Goal: Transaction & Acquisition: Purchase product/service

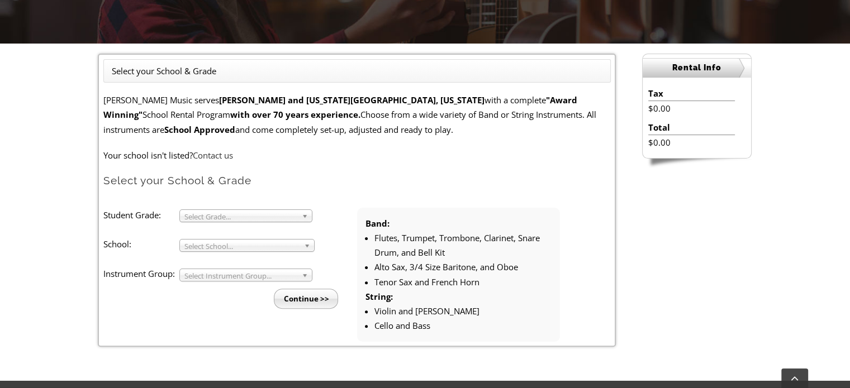
scroll to position [279, 0]
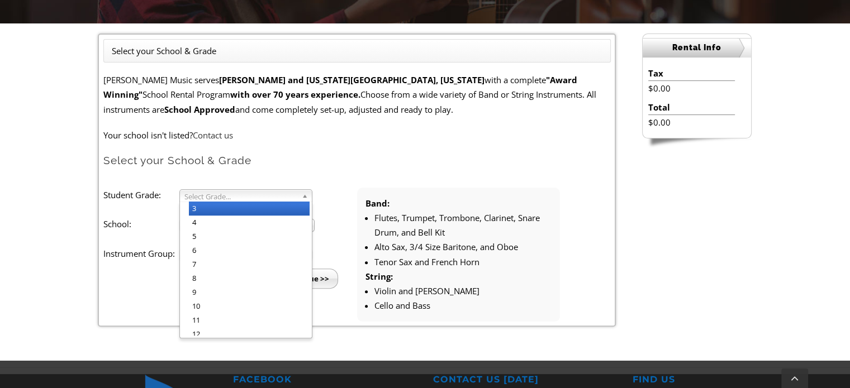
click at [210, 199] on span "Select Grade..." at bounding box center [240, 196] width 113 height 13
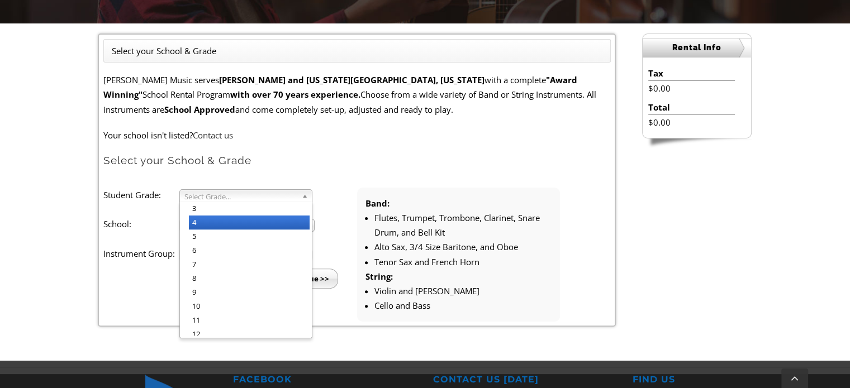
click at [211, 225] on li "4" at bounding box center [249, 223] width 121 height 14
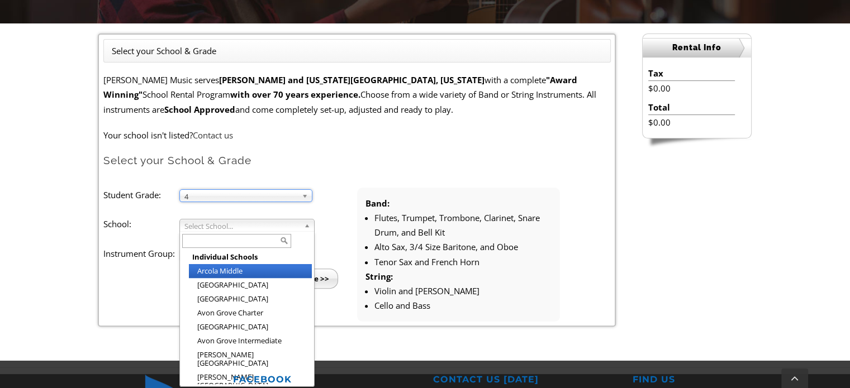
click at [211, 225] on span "Select School..." at bounding box center [241, 226] width 115 height 13
click at [230, 238] on input "text" at bounding box center [236, 241] width 109 height 14
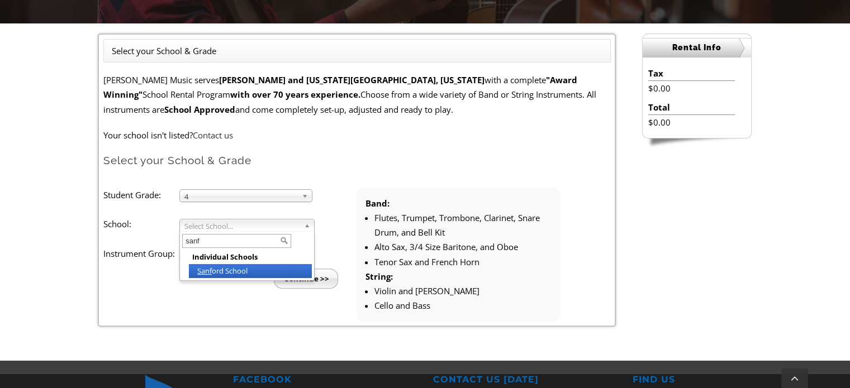
type input "sanf"
click at [224, 269] on li "Sanf ord School" at bounding box center [250, 271] width 123 height 14
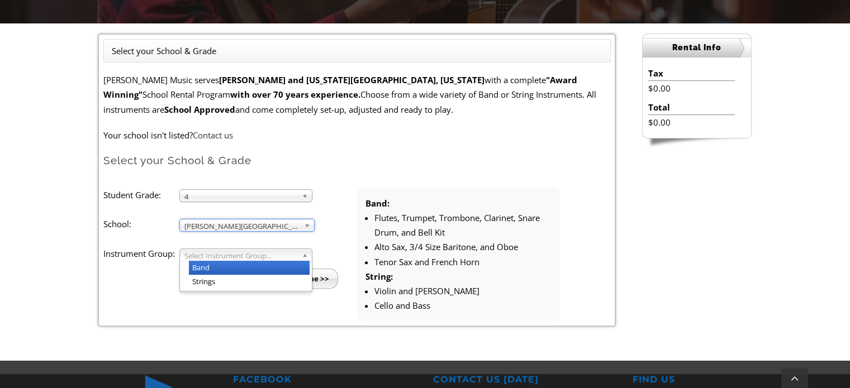
click at [223, 257] on span "Select Instrument Group..." at bounding box center [240, 255] width 113 height 13
click at [221, 269] on li "Band" at bounding box center [249, 268] width 121 height 14
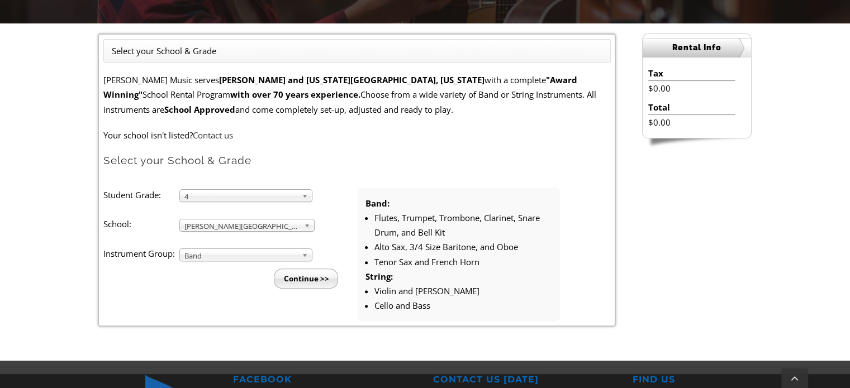
click at [296, 283] on input "Continue >>" at bounding box center [306, 279] width 64 height 20
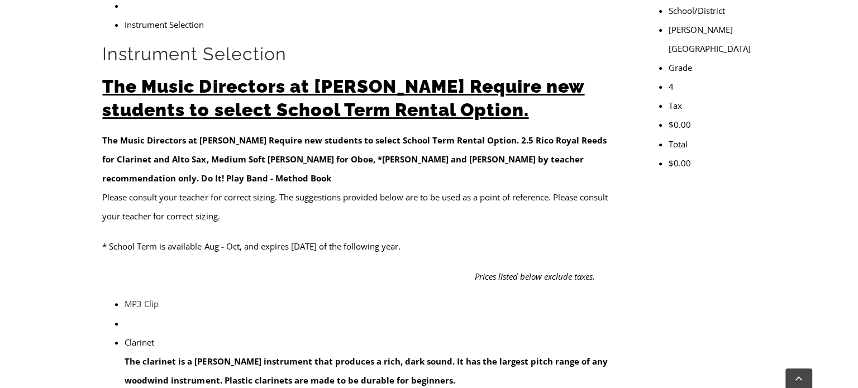
scroll to position [391, 0]
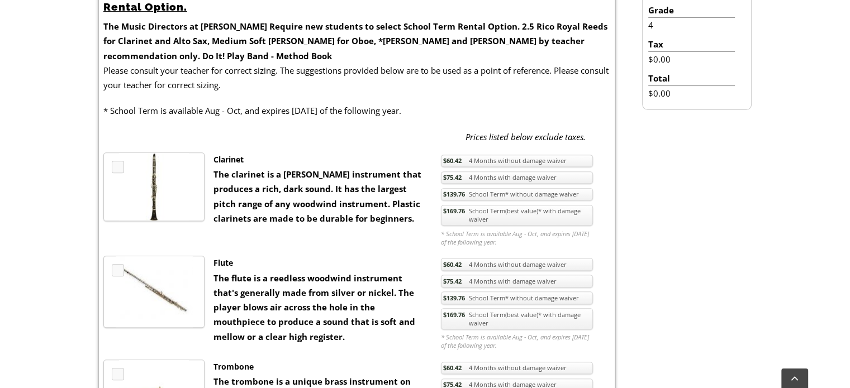
click at [541, 199] on link "$139.76 School Term* without damage waiver" at bounding box center [517, 194] width 152 height 13
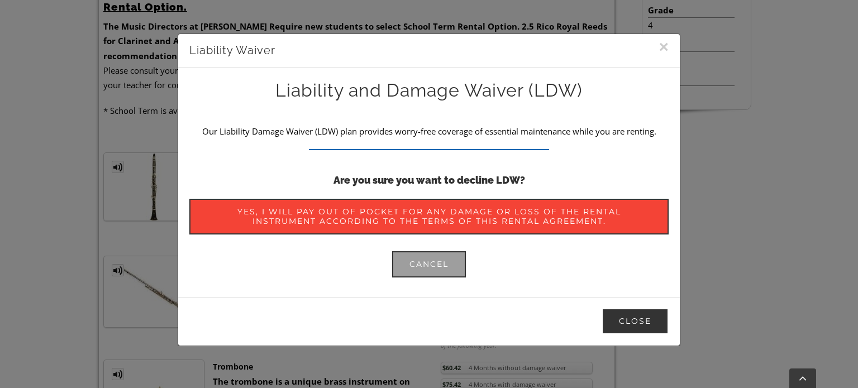
click at [632, 316] on button "Close" at bounding box center [635, 321] width 67 height 26
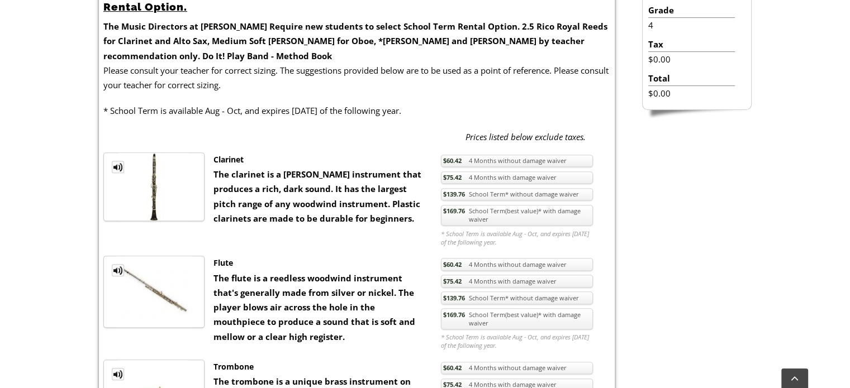
click at [476, 193] on link "$139.76 School Term* without damage waiver" at bounding box center [517, 194] width 152 height 13
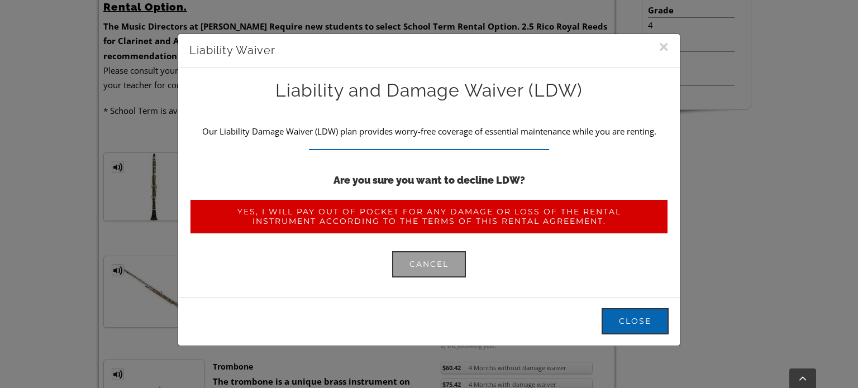
click at [361, 220] on span "Yes, I will pay out of pocket for any damage or loss of the rental instrument a…" at bounding box center [429, 216] width 445 height 19
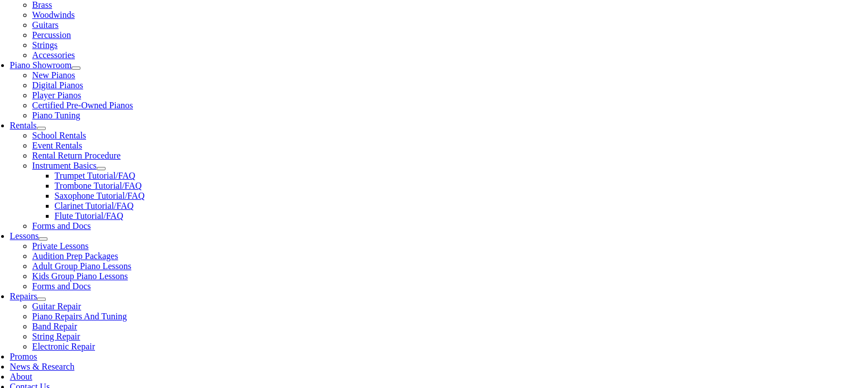
scroll to position [335, 0]
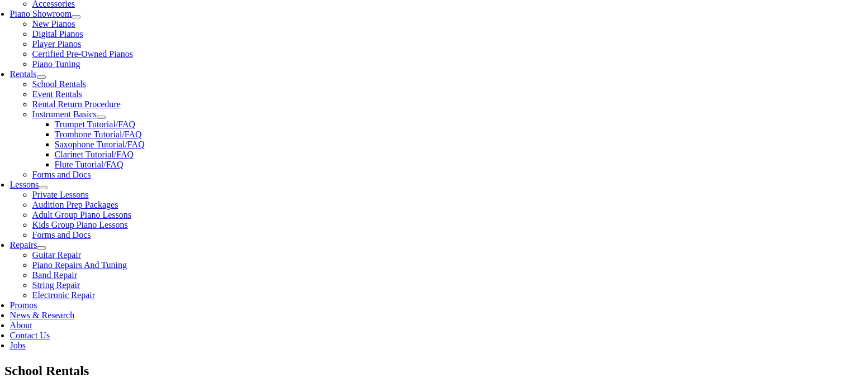
drag, startPoint x: 407, startPoint y: 185, endPoint x: 379, endPoint y: 185, distance: 27.9
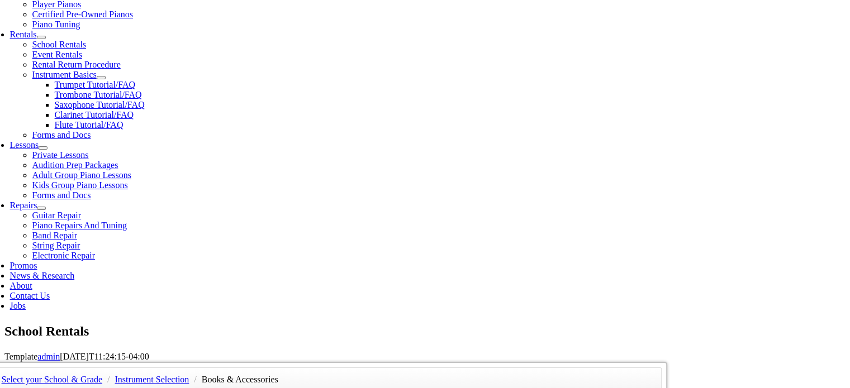
scroll to position [391, 0]
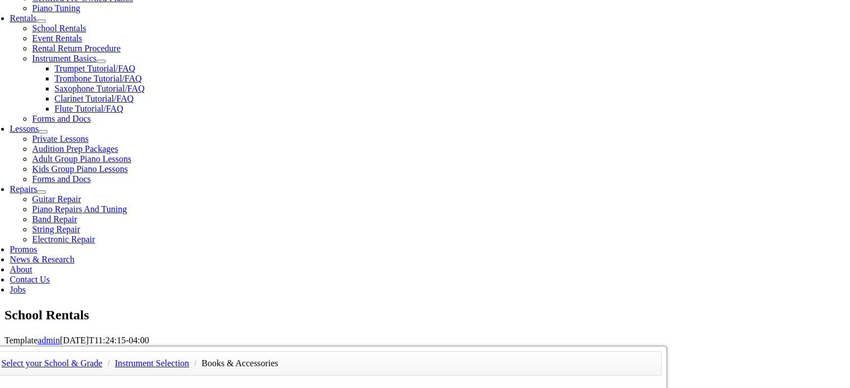
type input"] "0"
drag, startPoint x: 403, startPoint y: 218, endPoint x: 379, endPoint y: 218, distance: 24.0
type input"] "0"
drag, startPoint x: 404, startPoint y: 159, endPoint x: 383, endPoint y: 160, distance: 21.3
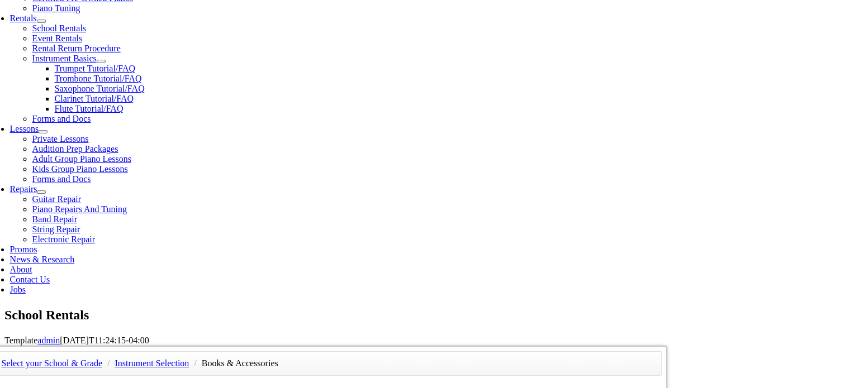
type input"] "0"
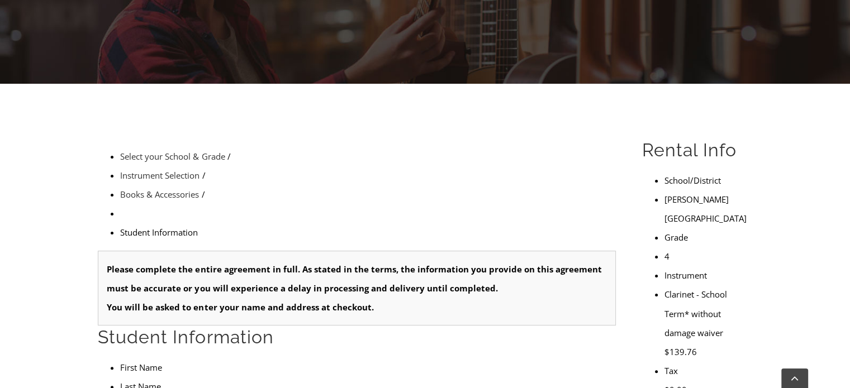
scroll to position [168, 0]
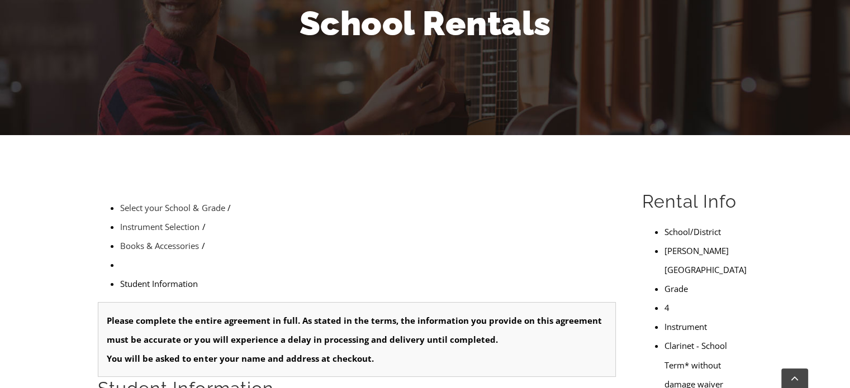
type input "1"
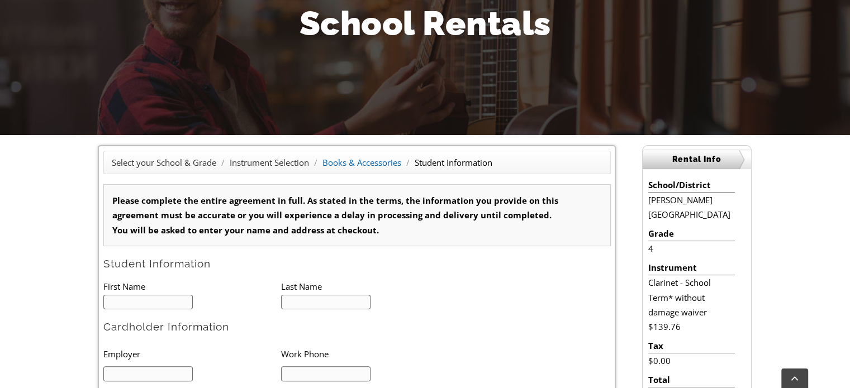
click at [353, 163] on link "Books & Accessories" at bounding box center [361, 162] width 79 height 11
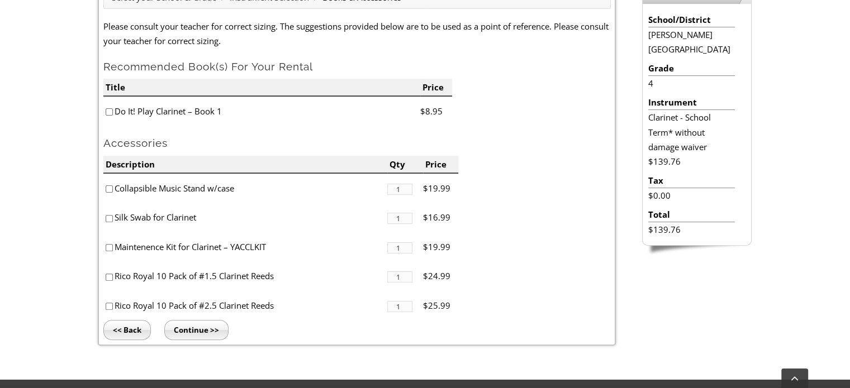
scroll to position [335, 0]
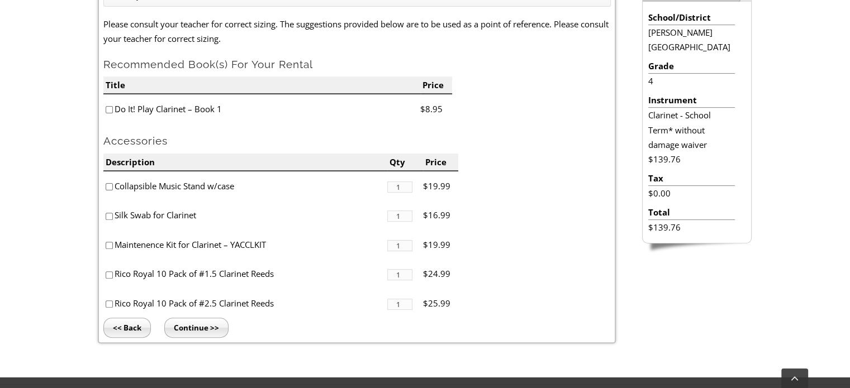
click at [106, 187] on input"] "checkbox" at bounding box center [109, 186] width 7 height 7
click at [109, 187] on input"] "checkbox" at bounding box center [109, 186] width 7 height 7
checkbox input"] "false"
click at [108, 110] on input"] "checkbox" at bounding box center [109, 109] width 7 height 7
checkbox input"] "true"
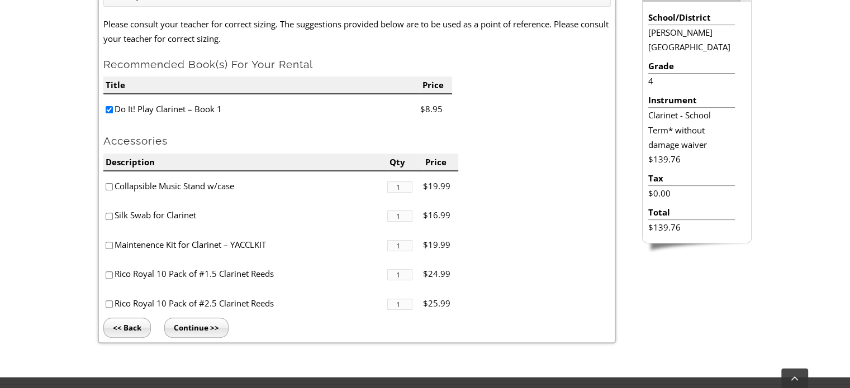
click at [106, 303] on input"] "checkbox" at bounding box center [109, 304] width 7 height 7
checkbox input"] "true"
click at [108, 246] on input"] "checkbox" at bounding box center [109, 245] width 7 height 7
checkbox input"] "true"
click at [217, 328] on input "Continue >>" at bounding box center [196, 328] width 64 height 20
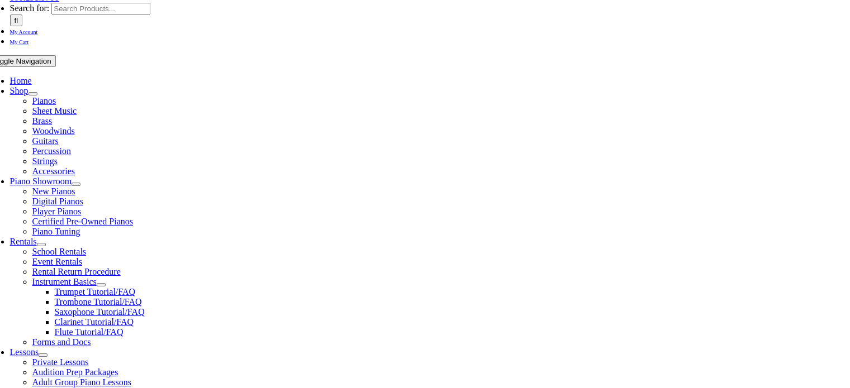
scroll to position [328, 0]
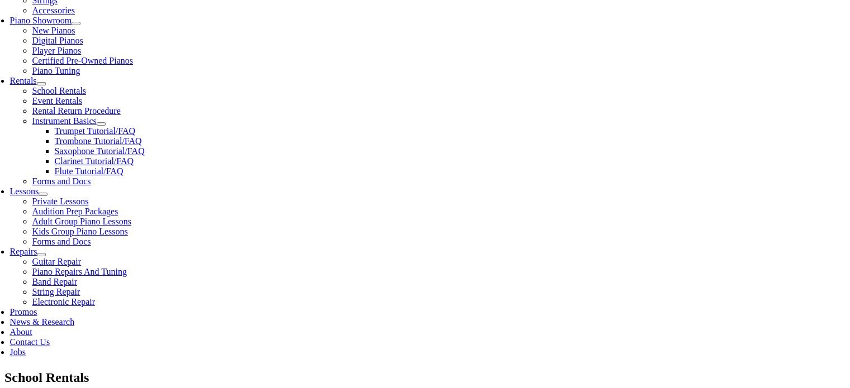
type input "1"
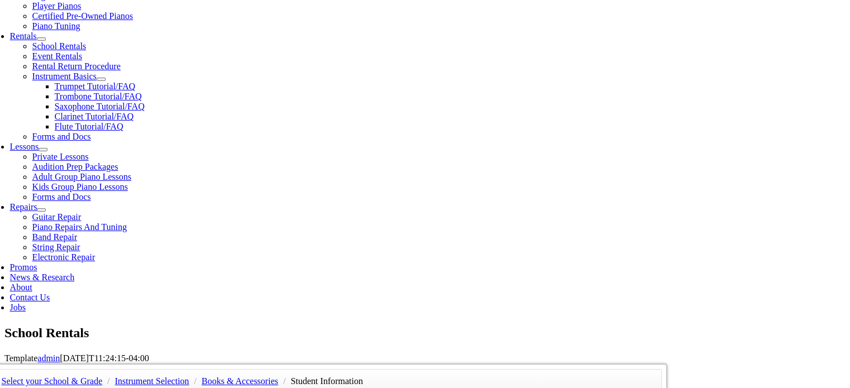
scroll to position [391, 0]
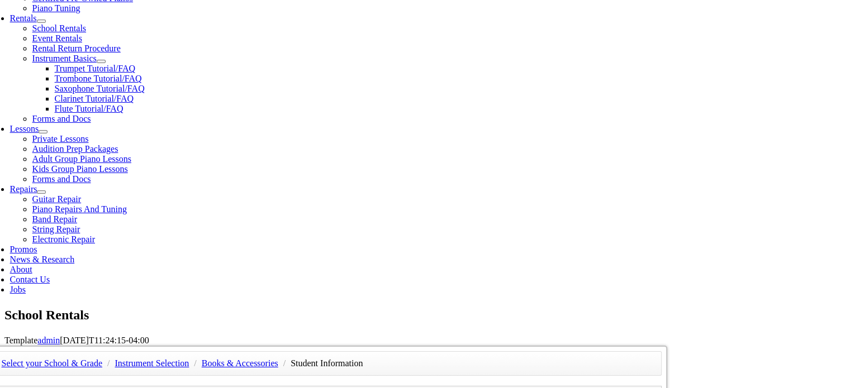
type input "Savi"
type input "Denlinger"
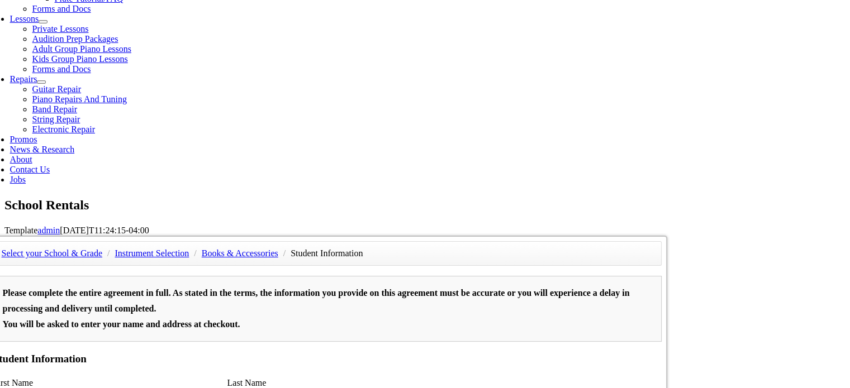
scroll to position [503, 0]
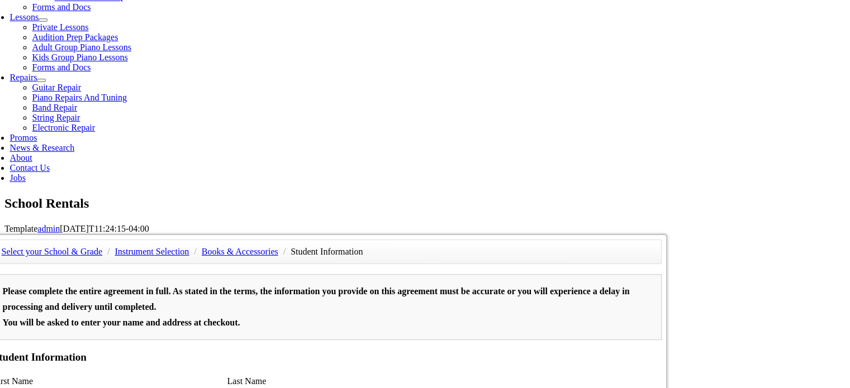
type input "Amanda Denlinger"
type input "4845716498"
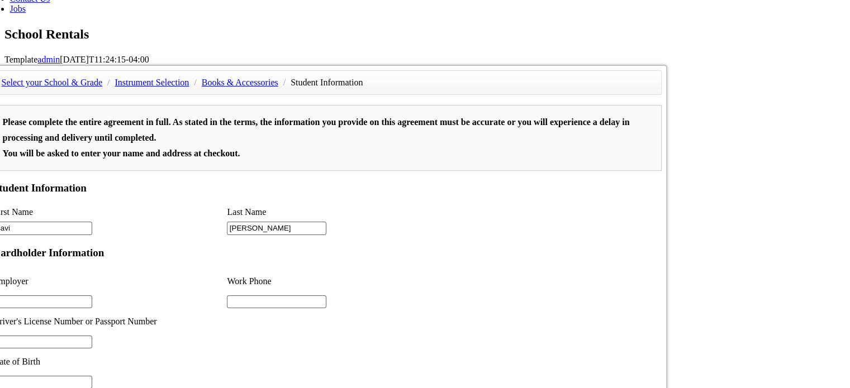
scroll to position [726, 0]
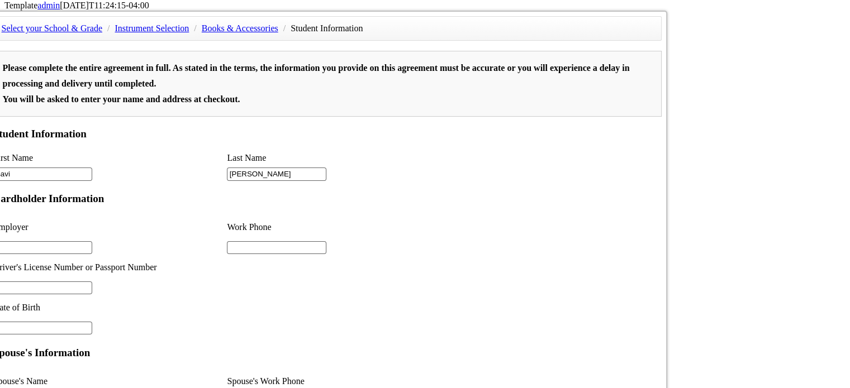
drag, startPoint x: 192, startPoint y: 277, endPoint x: 418, endPoint y: 28, distance: 335.8
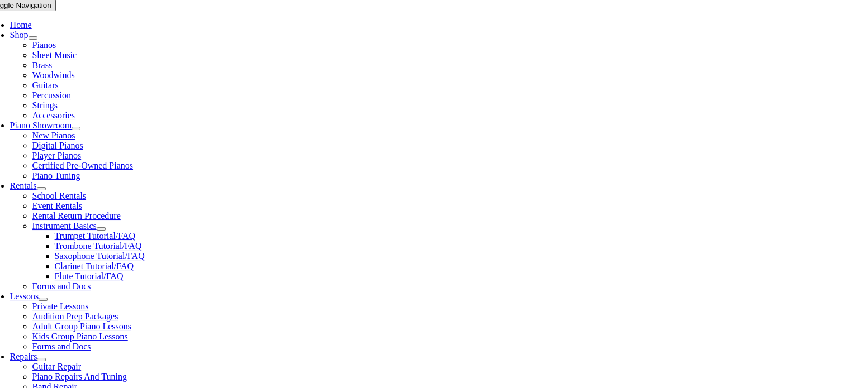
scroll to position [279, 0]
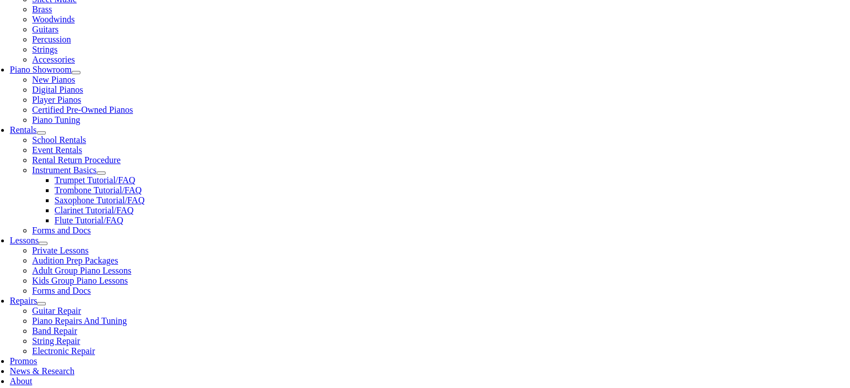
type input "Tri-M"
type input "4845716498"
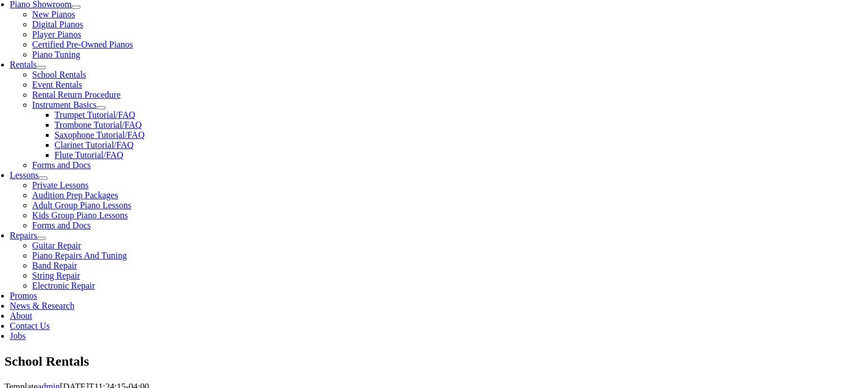
scroll to position [447, 0]
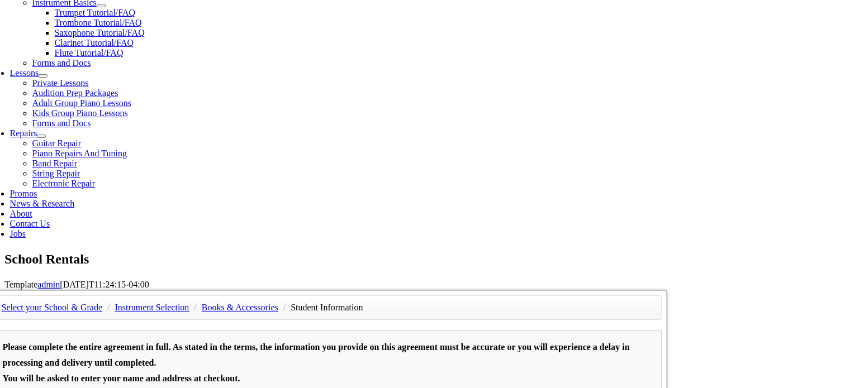
type input "aaaaa"
type input "07/08/1985"
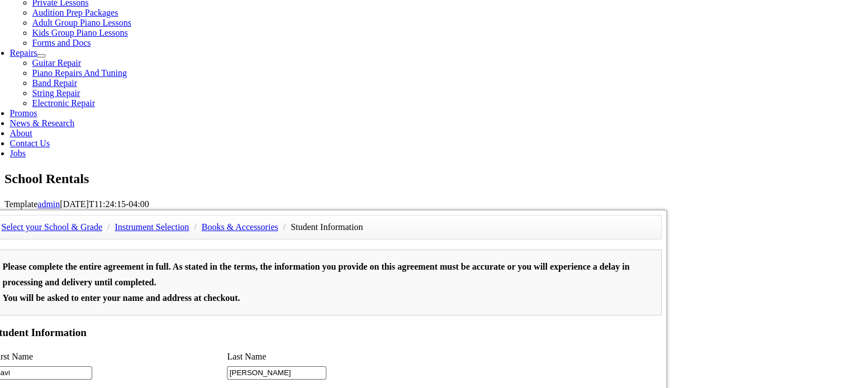
scroll to position [559, 0]
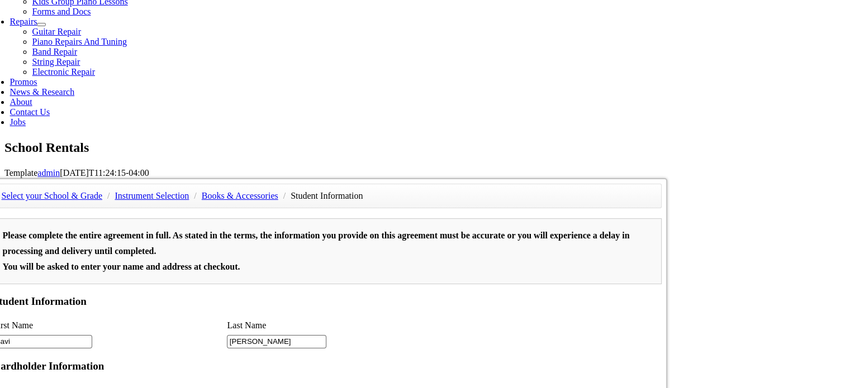
type input "Tri-M"
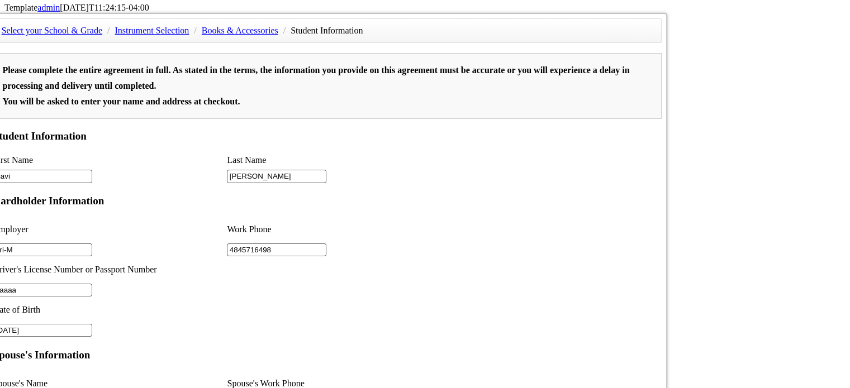
scroll to position [726, 0]
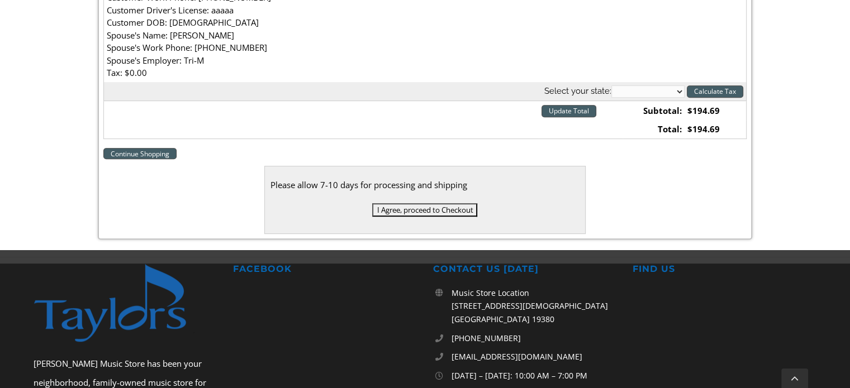
scroll to position [503, 0]
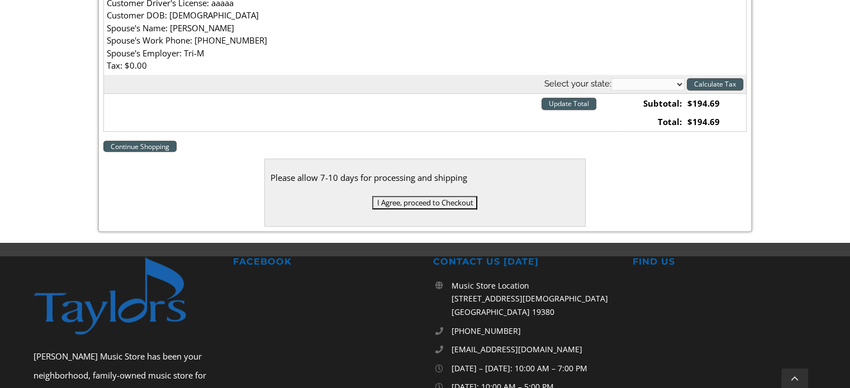
click at [433, 201] on input "I Agree, proceed to Checkout" at bounding box center [424, 202] width 105 height 13
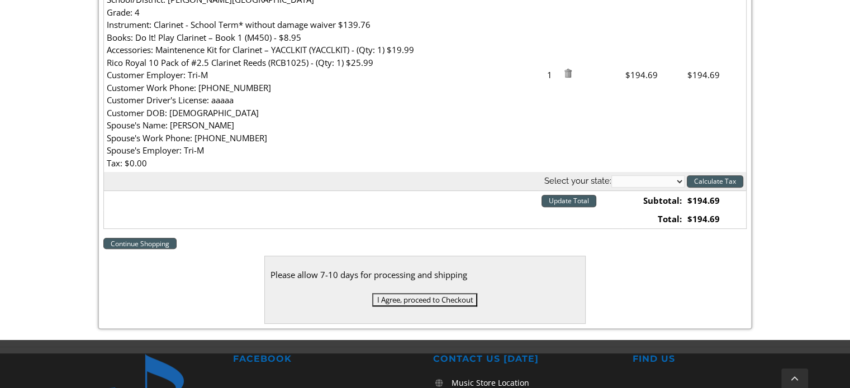
scroll to position [559, 0]
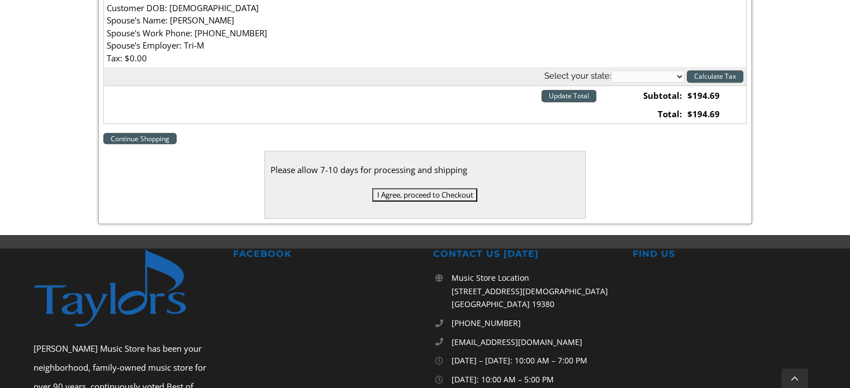
click at [623, 75] on select "[US_STATE] [US_STATE] [US_STATE] [US_STATE] [US_STATE] [US_STATE] [US_STATE] [U…" at bounding box center [647, 76] width 73 height 12
select select "DE"
click at [611, 71] on select "[US_STATE] [US_STATE] [US_STATE] [US_STATE] [US_STATE] [US_STATE] [US_STATE] [U…" at bounding box center [647, 76] width 73 height 12
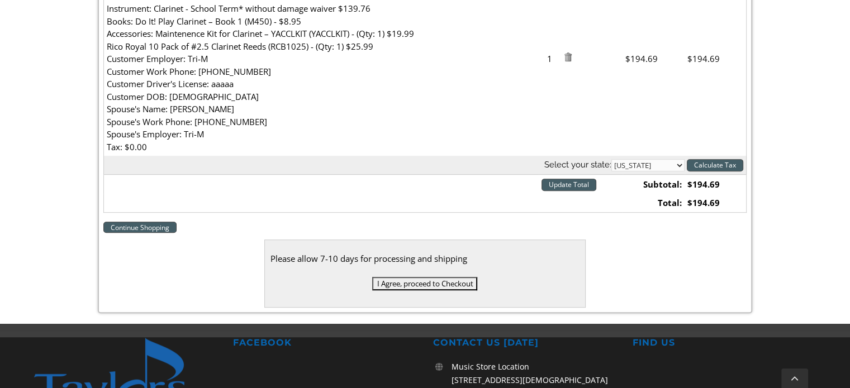
scroll to position [503, 0]
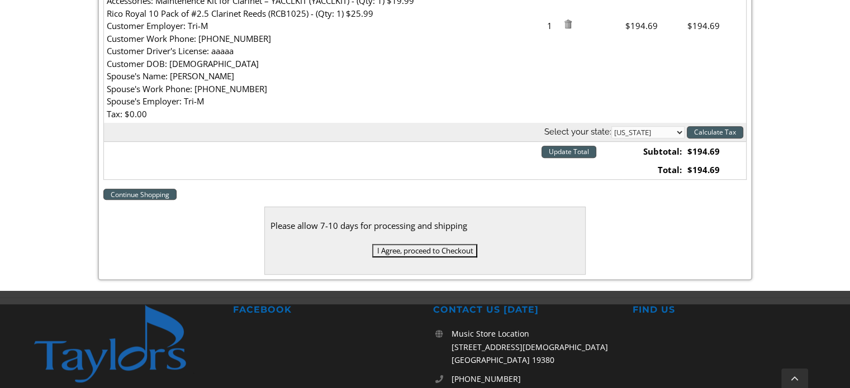
click at [153, 194] on link "Continue Shopping" at bounding box center [139, 194] width 73 height 11
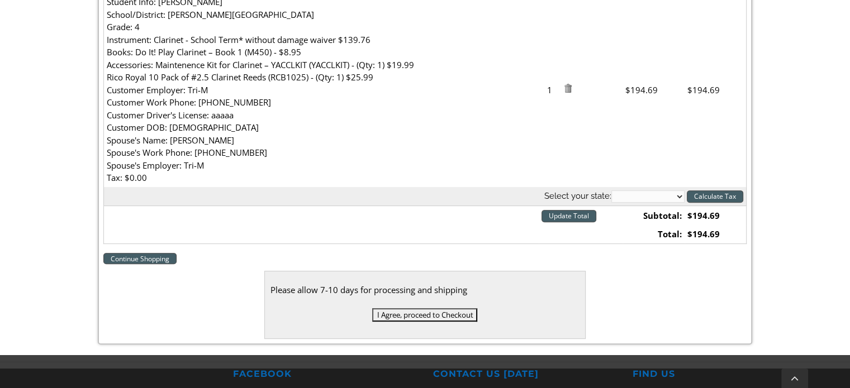
scroll to position [391, 0]
click at [630, 192] on select "[US_STATE] [US_STATE] [US_STATE] [US_STATE] [US_STATE] [US_STATE] [US_STATE] [U…" at bounding box center [647, 196] width 73 height 12
select select "DE"
click at [611, 190] on select "Alabama Alaska Arizona Arkansas California Colorado Connecticut Delaware D. C. …" at bounding box center [647, 196] width 73 height 12
click at [587, 216] on input "Update Total" at bounding box center [568, 215] width 55 height 12
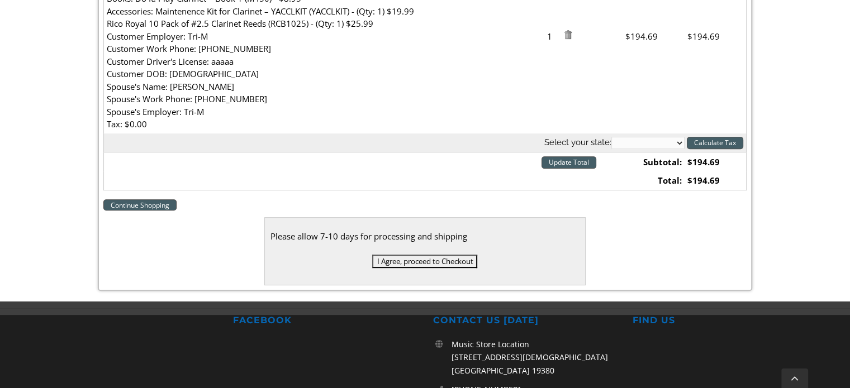
scroll to position [447, 0]
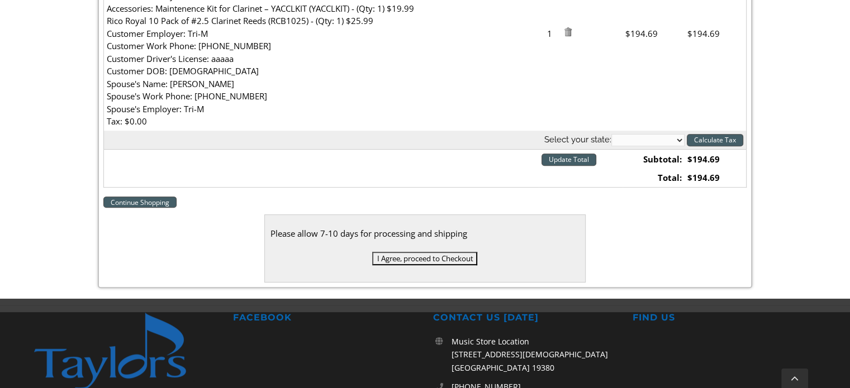
click at [437, 258] on input "I Agree, proceed to Checkout" at bounding box center [424, 258] width 105 height 13
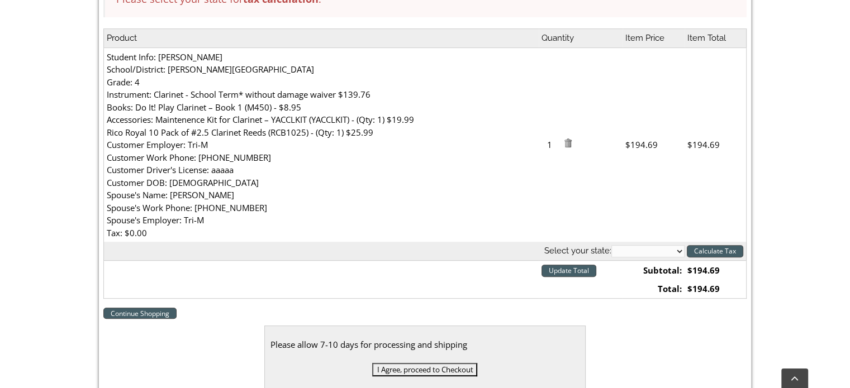
scroll to position [391, 0]
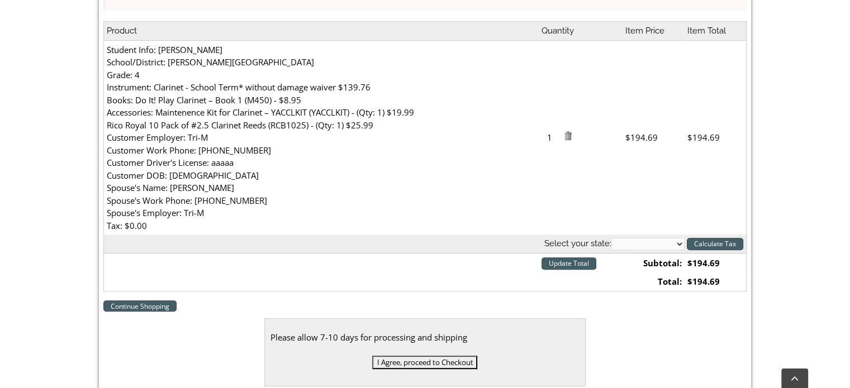
click at [624, 243] on select "Alabama Alaska Arizona Arkansas California Colorado Connecticut Delaware D. C. …" at bounding box center [647, 244] width 73 height 12
select select "PA"
click at [611, 239] on select "Alabama Alaska Arizona Arkansas California Colorado Connecticut Delaware D. C. …" at bounding box center [647, 244] width 73 height 12
click at [659, 315] on div "Continue Shopping Please allow 7-10 days for processing and shipping I Agree, p…" at bounding box center [424, 342] width 643 height 89
click at [713, 245] on input "Calculate Tax" at bounding box center [715, 244] width 56 height 12
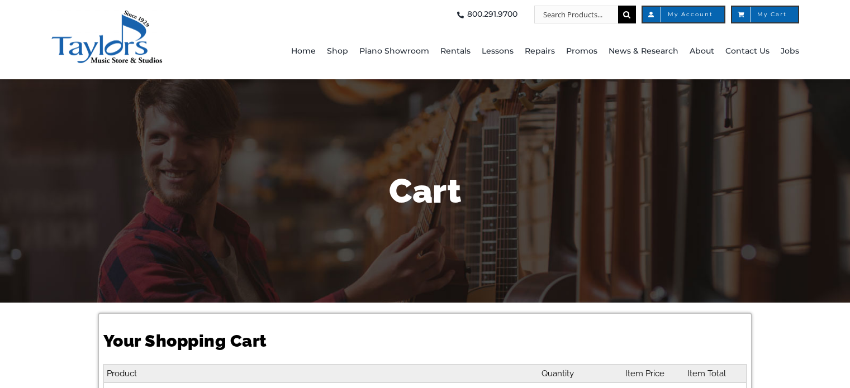
select select "PA"
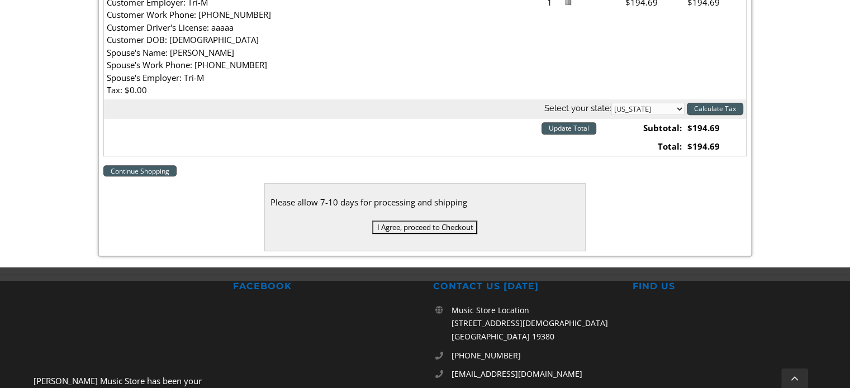
scroll to position [503, 0]
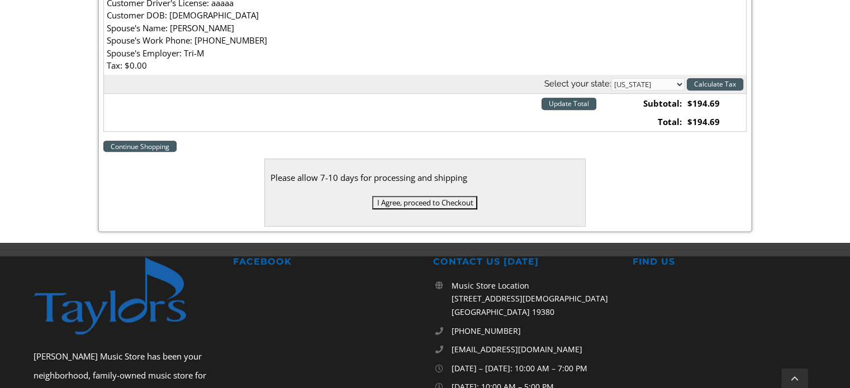
click at [446, 201] on input "I Agree, proceed to Checkout" at bounding box center [424, 202] width 105 height 13
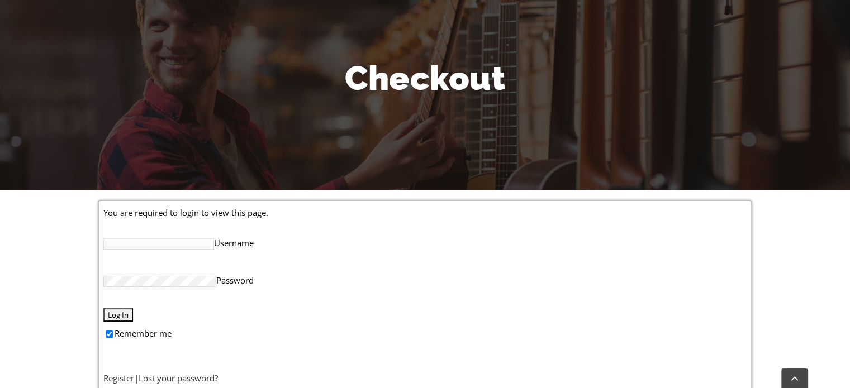
scroll to position [168, 0]
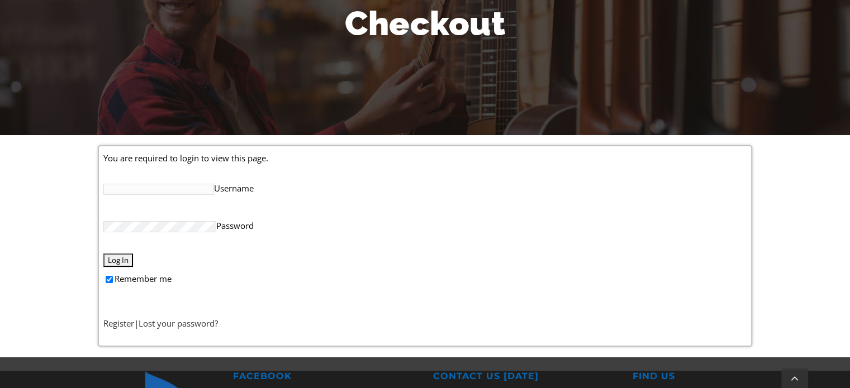
click at [175, 192] on input "Username" at bounding box center [158, 189] width 111 height 11
type input "[EMAIL_ADDRESS][DOMAIN_NAME]"
click at [123, 264] on input "Log In" at bounding box center [118, 260] width 30 height 13
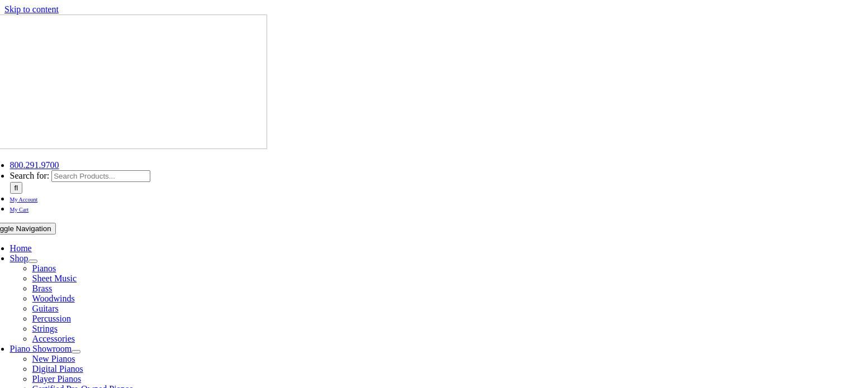
select select
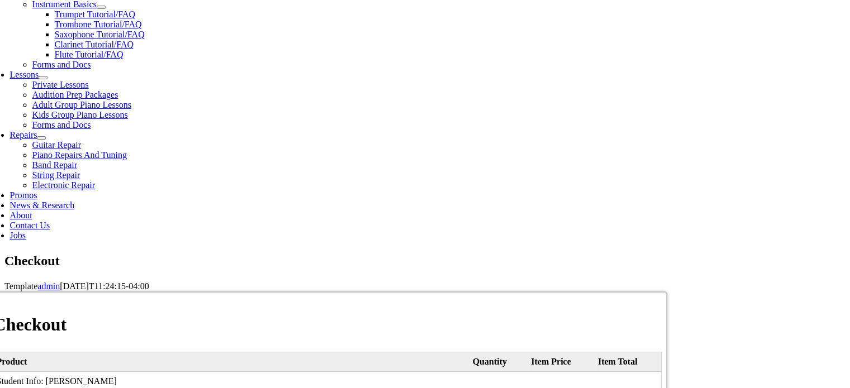
scroll to position [447, 0]
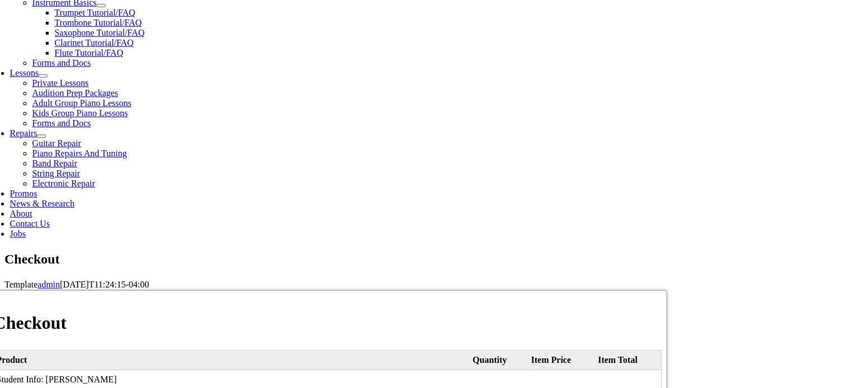
type input "[PERSON_NAME]"
type input "[STREET_ADDRESS]"
type input "[PERSON_NAME]"
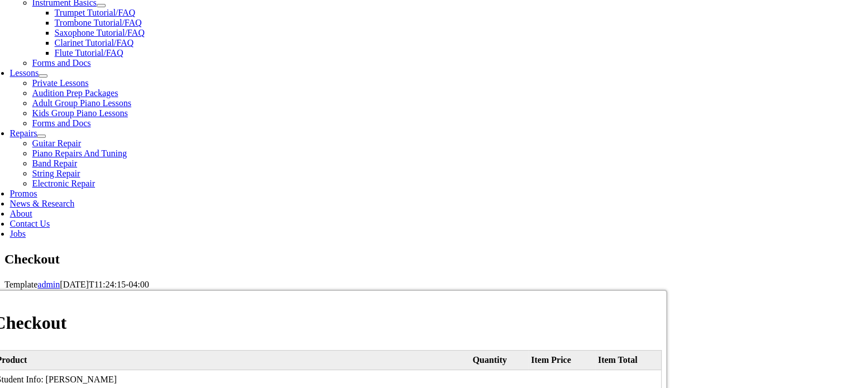
select select "PA"
type input "19317"
type input "4845716498"
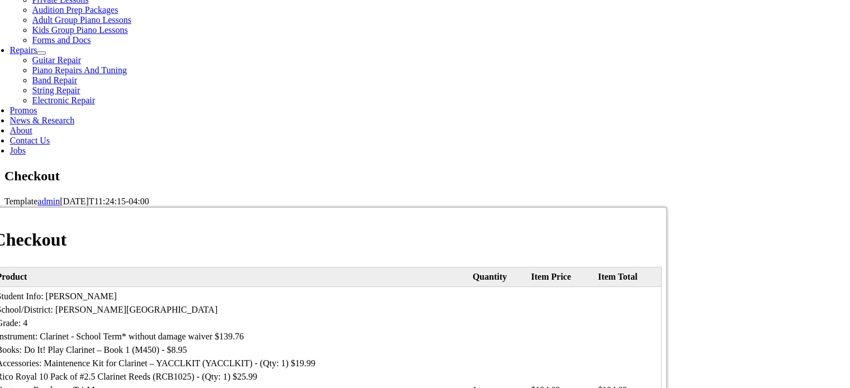
scroll to position [559, 0]
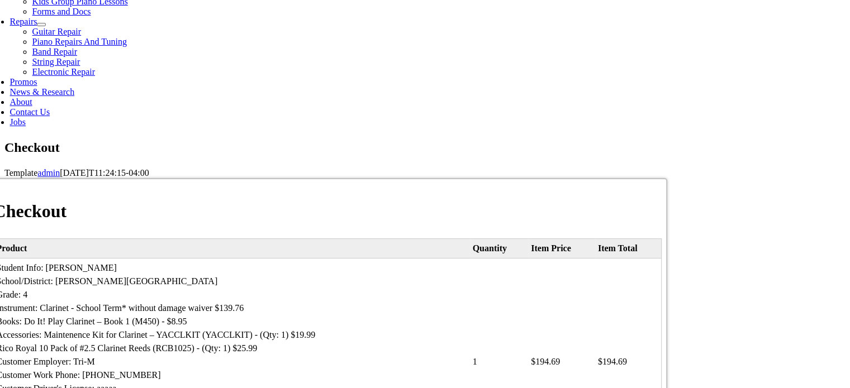
select select "visa"
type input "[CREDIT_CARD_NUMBER]"
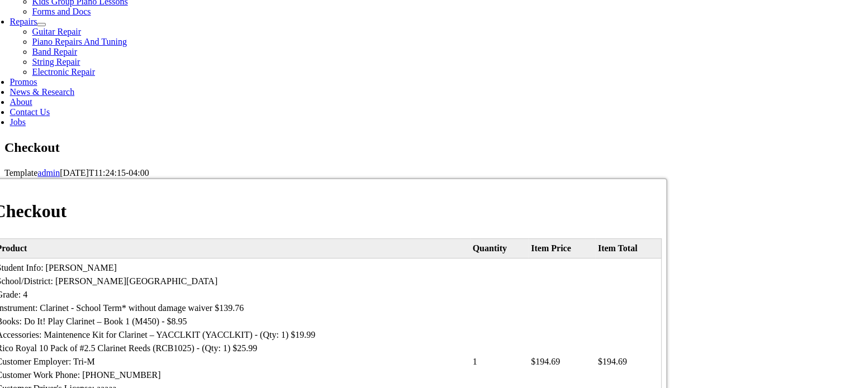
select select "09"
select select "2026"
type input "763"
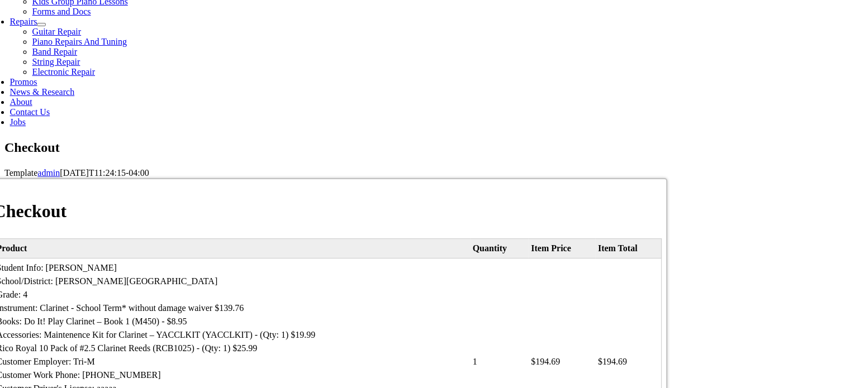
type input "[EMAIL_ADDRESS][DOMAIN_NAME]"
